Goal: Answer question/provide support

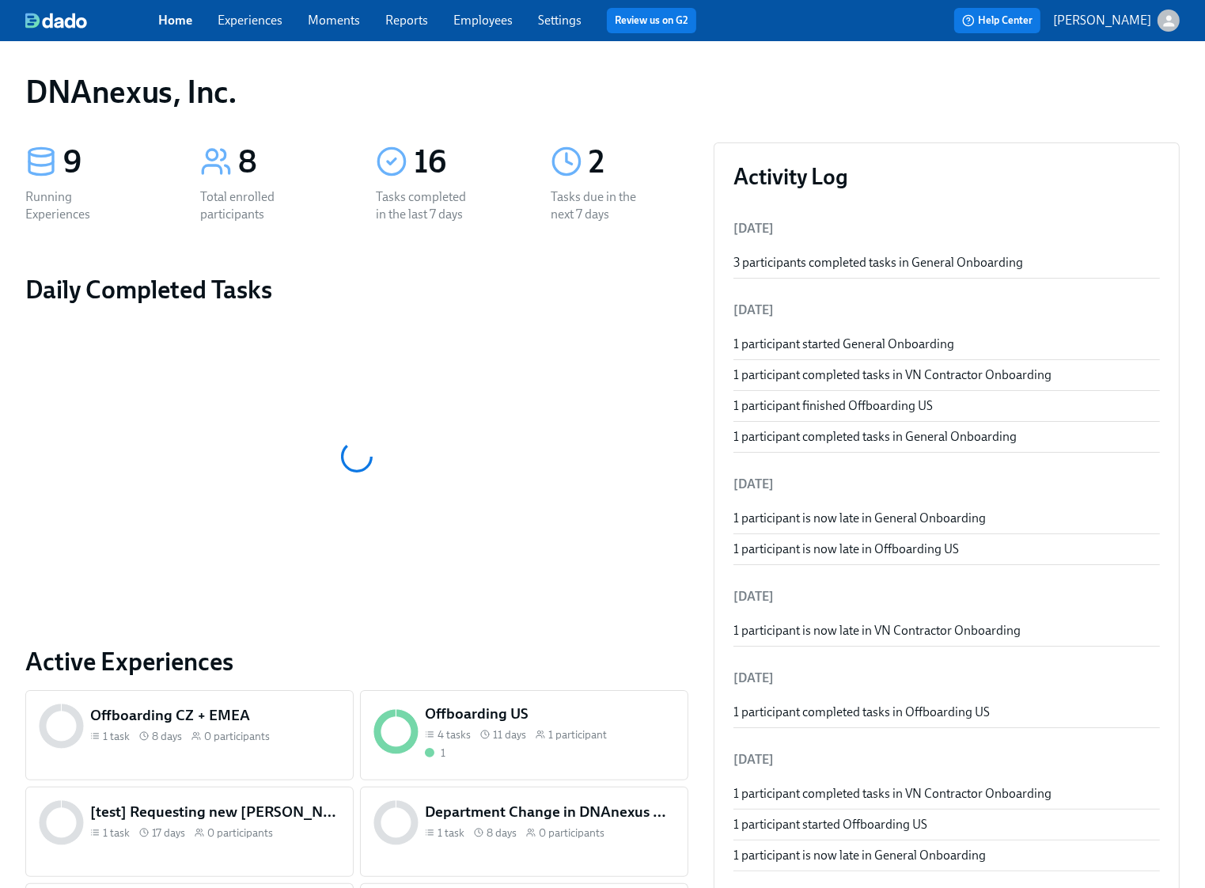
click at [243, 23] on link "Experiences" at bounding box center [250, 20] width 65 height 15
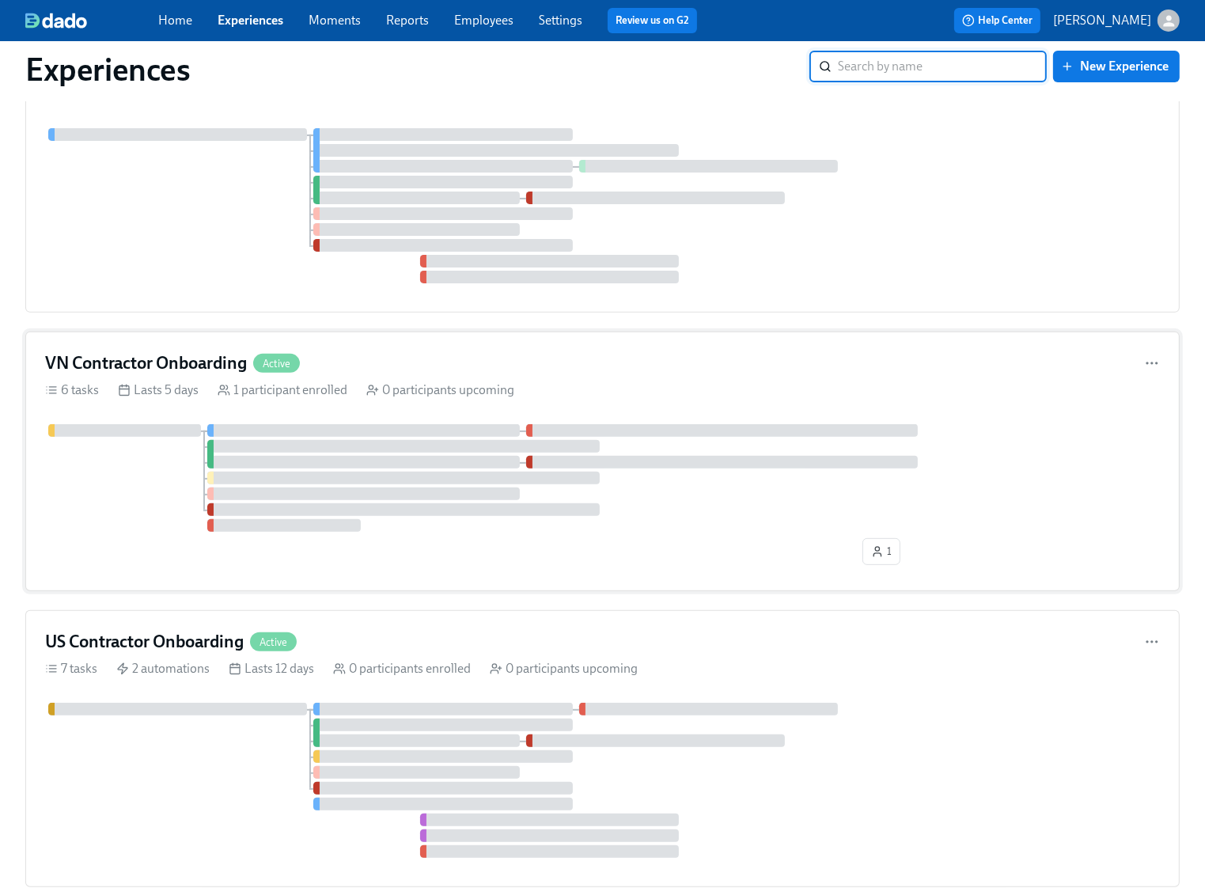
scroll to position [519, 0]
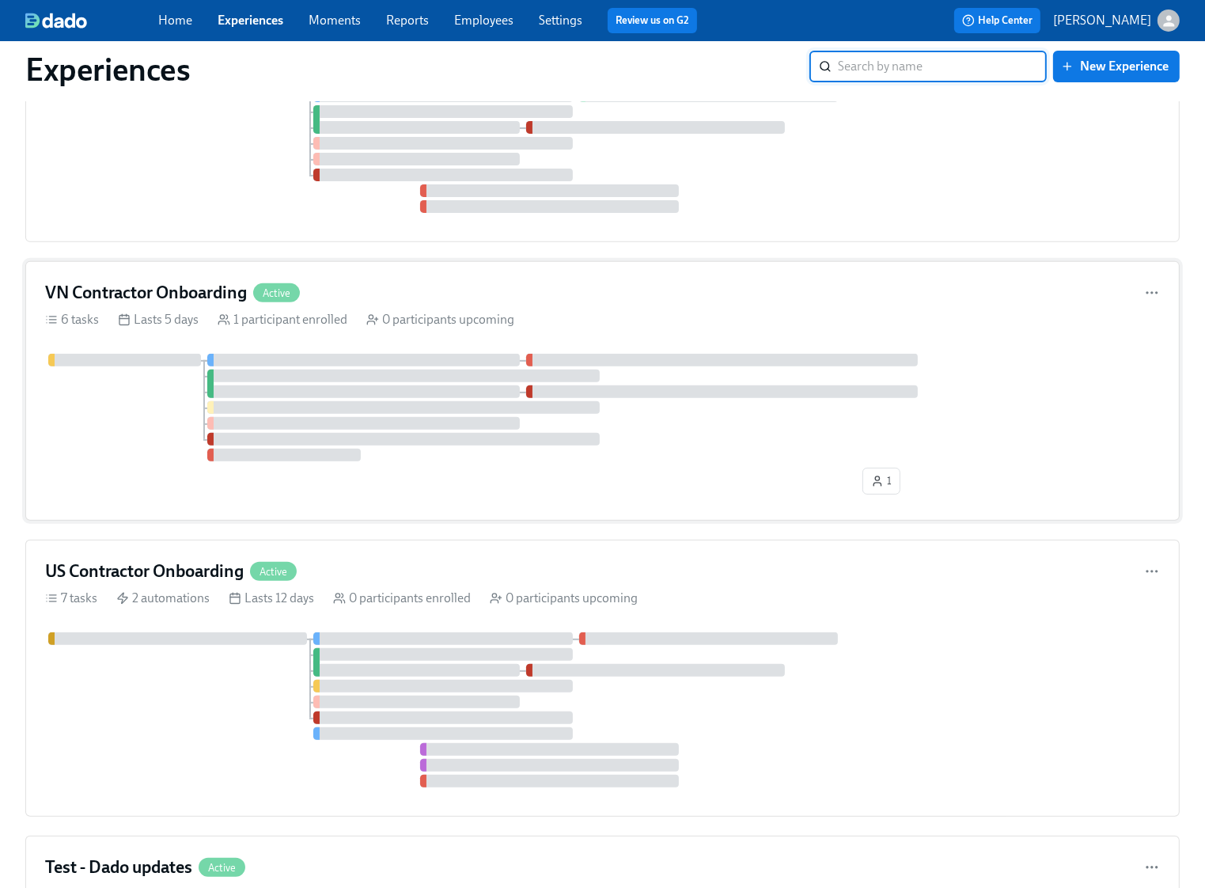
click at [108, 405] on div at bounding box center [602, 408] width 1115 height 108
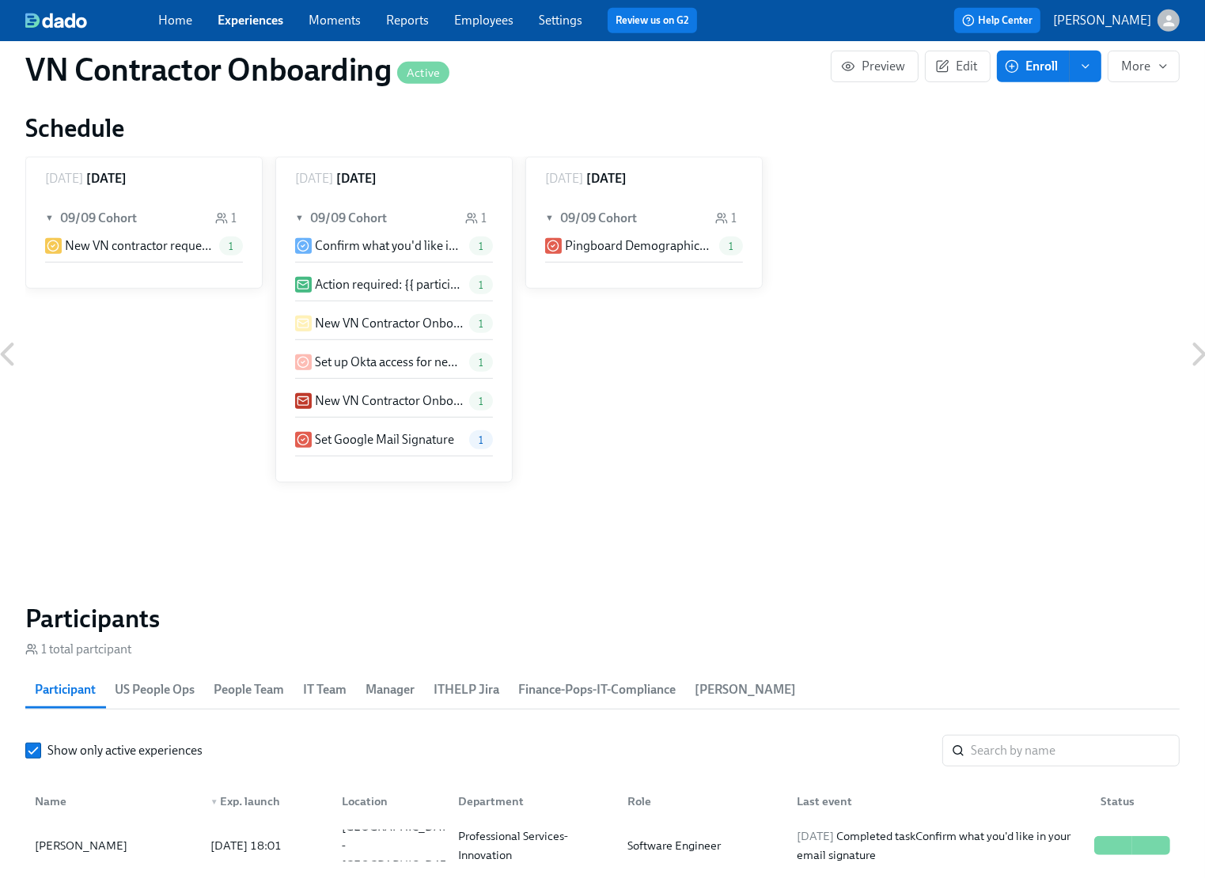
scroll to position [1209, 0]
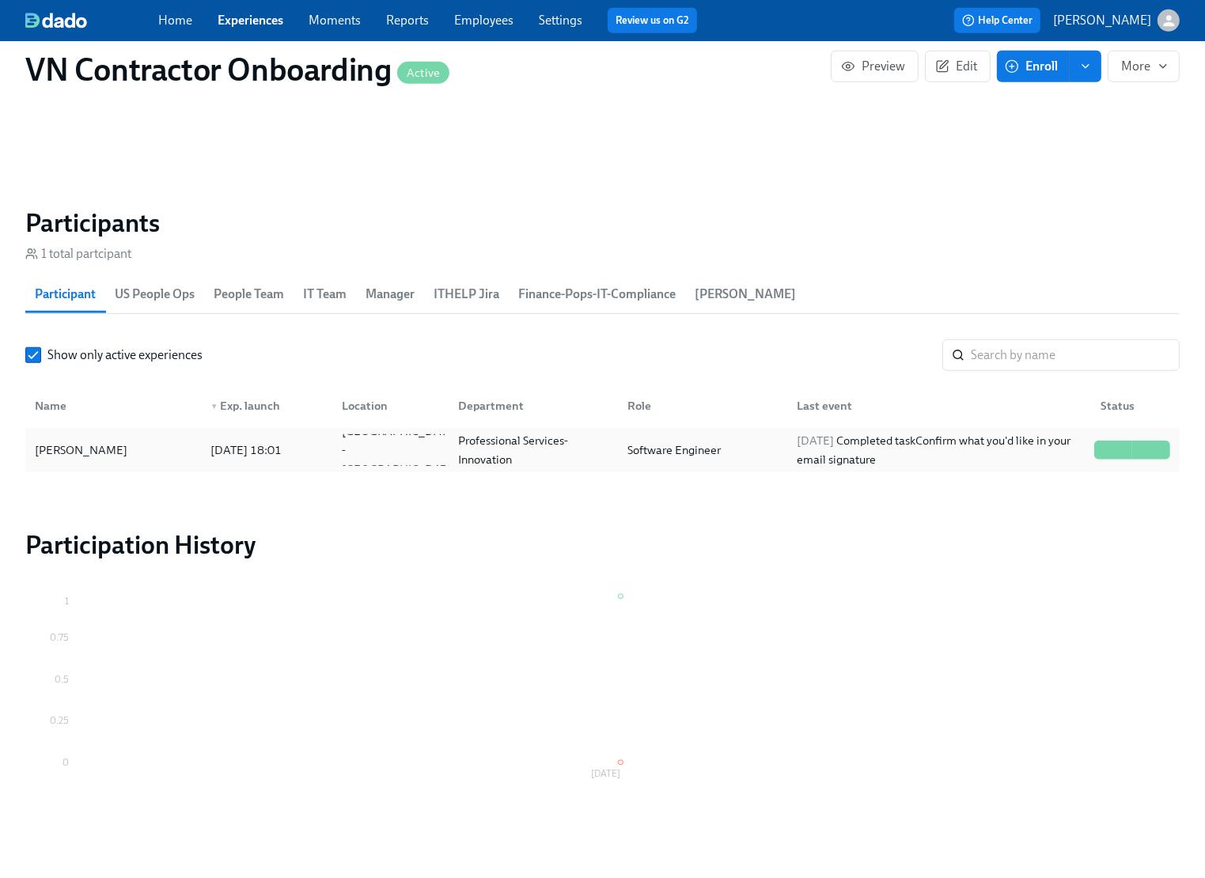
click at [100, 458] on div "[PERSON_NAME]" at bounding box center [112, 450] width 169 height 32
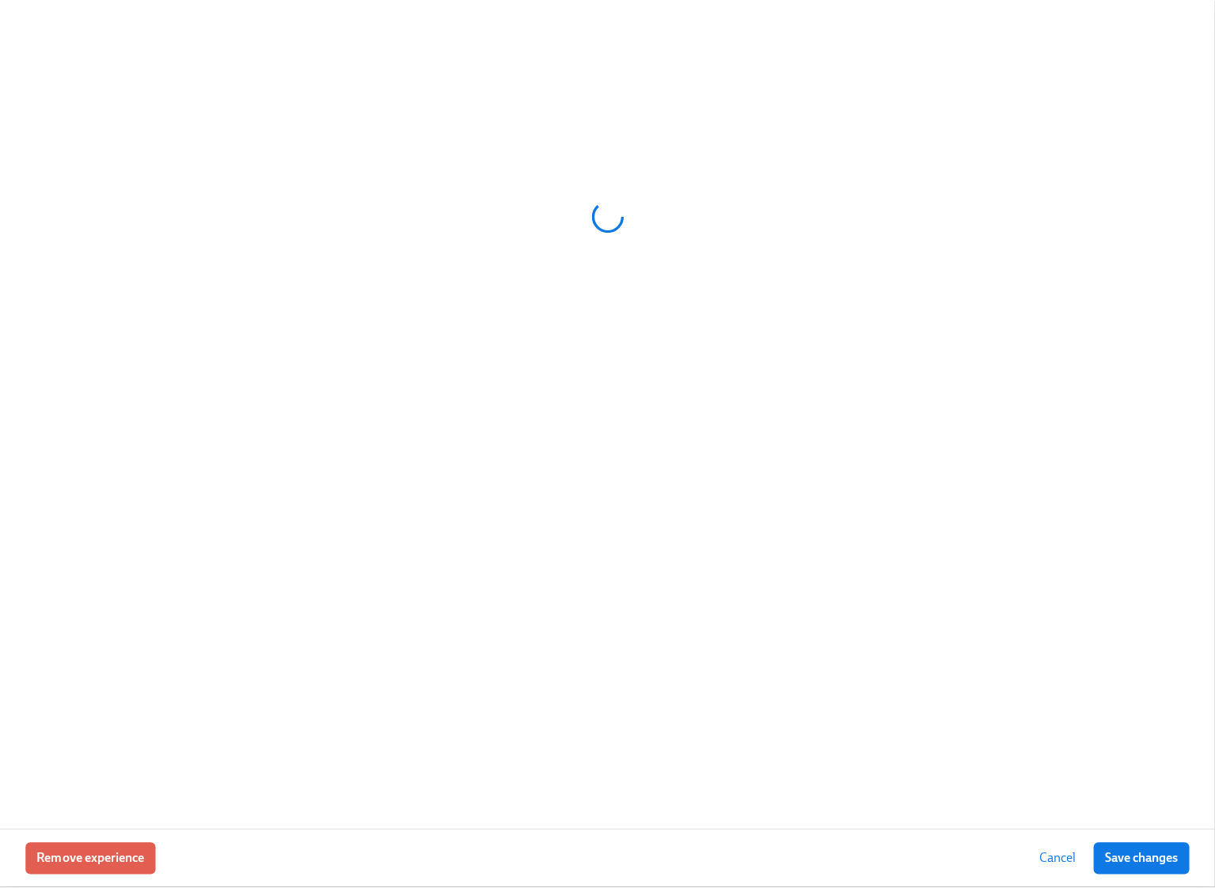
scroll to position [1200, 0]
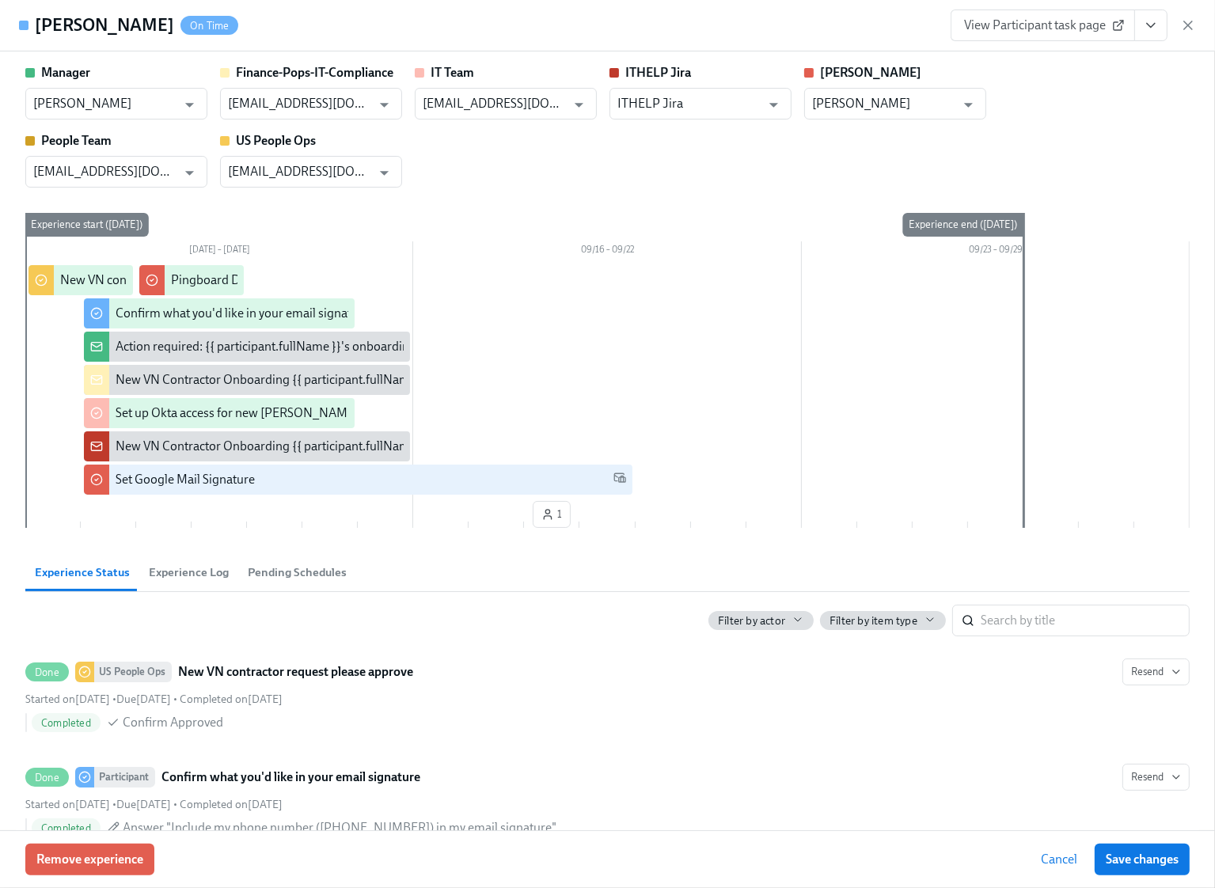
click at [1152, 15] on button "View task page" at bounding box center [1150, 25] width 33 height 32
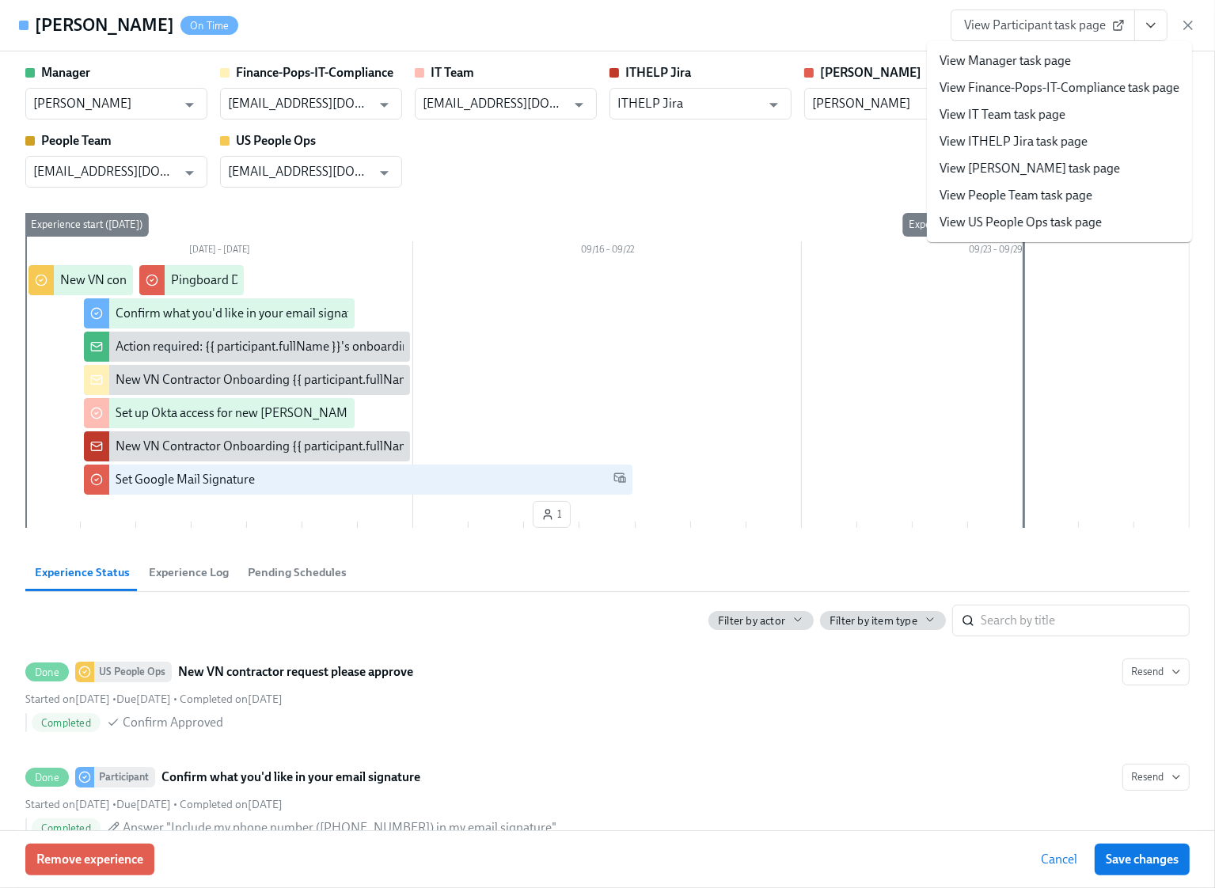
click at [1068, 57] on link "View Manager task page" at bounding box center [1004, 60] width 131 height 17
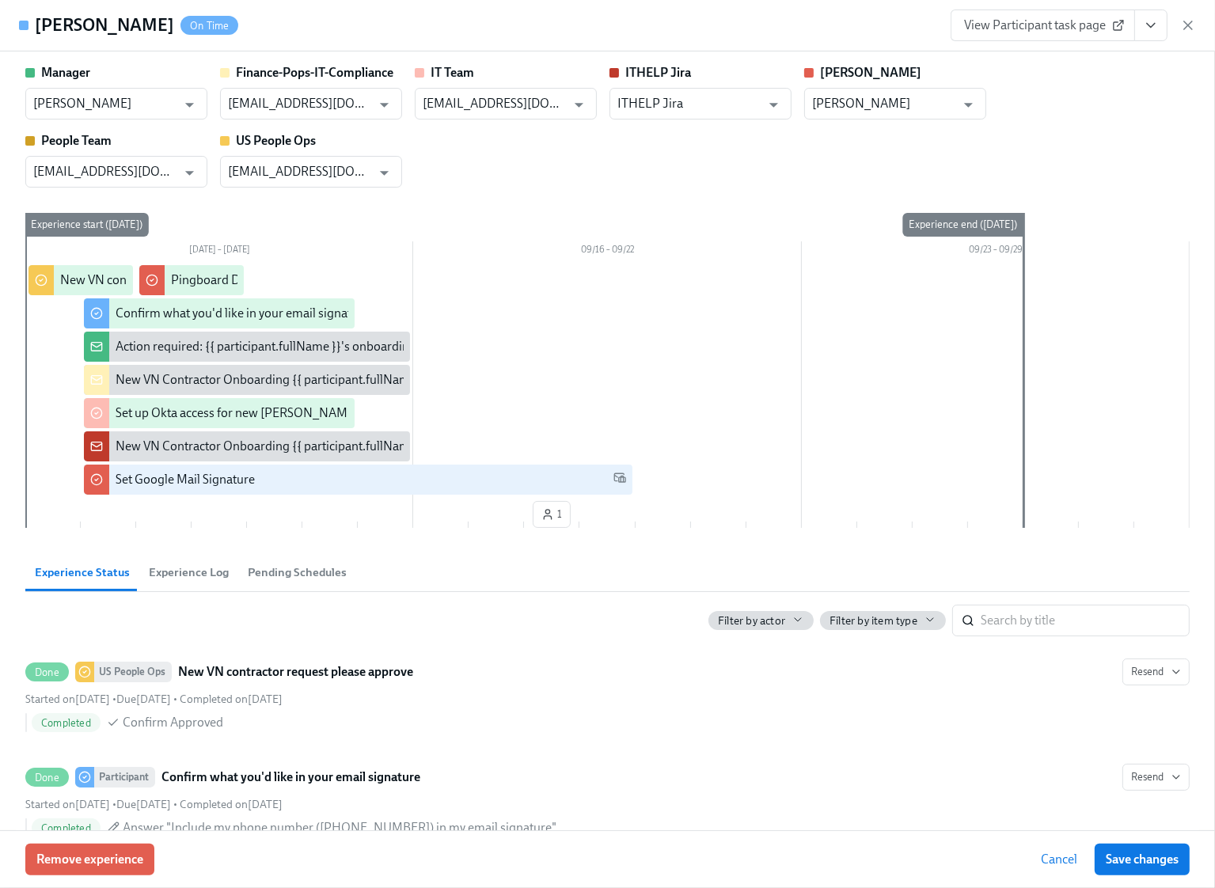
scroll to position [1155, 0]
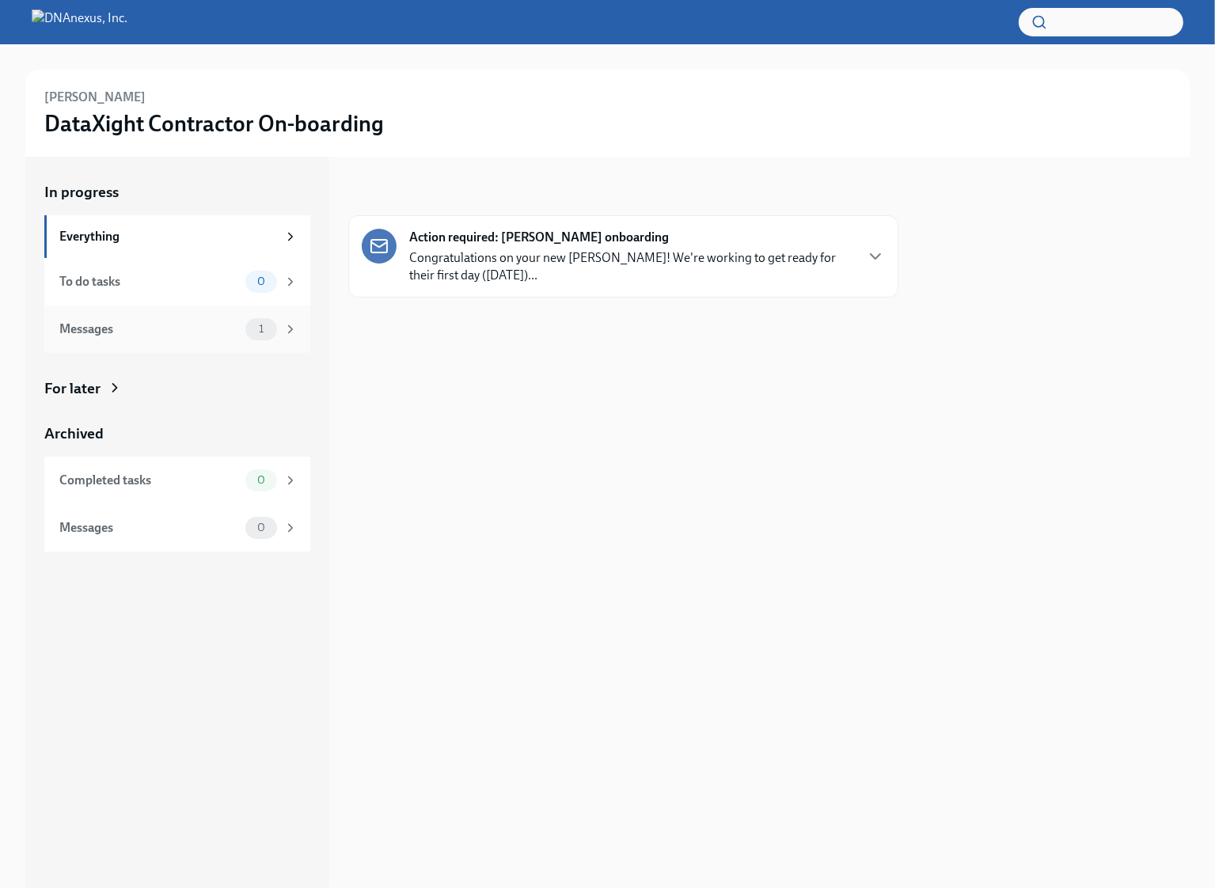
click at [249, 339] on div "1" at bounding box center [271, 329] width 52 height 22
click at [596, 273] on p "Congratulations on your new [PERSON_NAME]! We're working to get ready for their…" at bounding box center [631, 266] width 444 height 35
